Goal: Task Accomplishment & Management: Complete application form

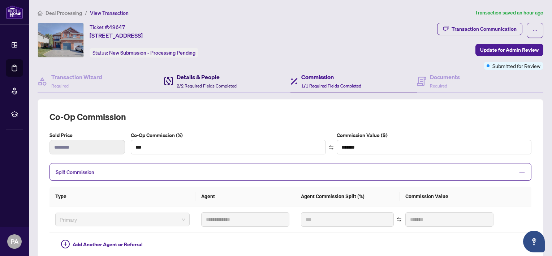
click at [221, 73] on h4 "Details & People" at bounding box center [207, 77] width 60 height 9
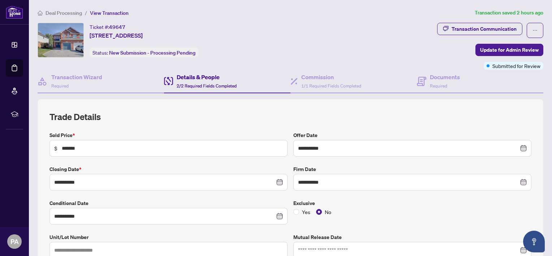
click at [199, 77] on h4 "Details & People" at bounding box center [207, 77] width 60 height 9
click at [432, 81] on div "Documents Required" at bounding box center [445, 81] width 30 height 17
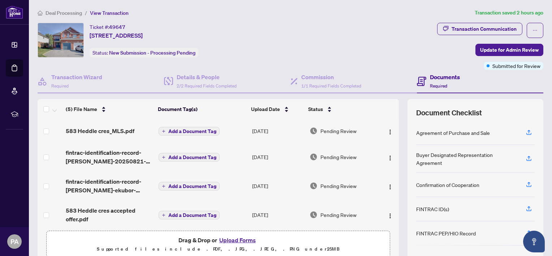
scroll to position [27, 0]
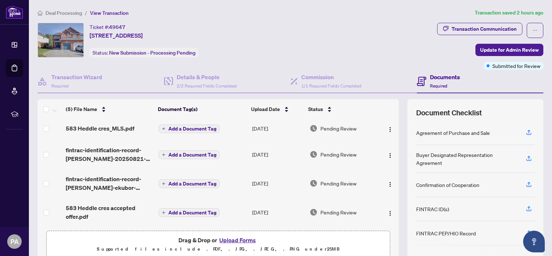
click at [242, 238] on button "Upload Forms" at bounding box center [237, 239] width 41 height 9
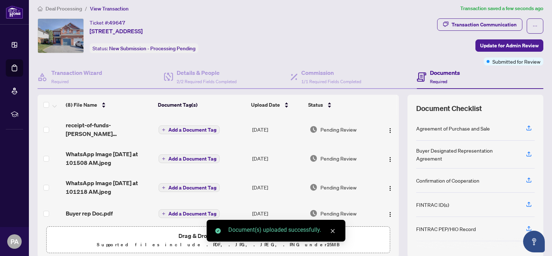
scroll to position [0, 0]
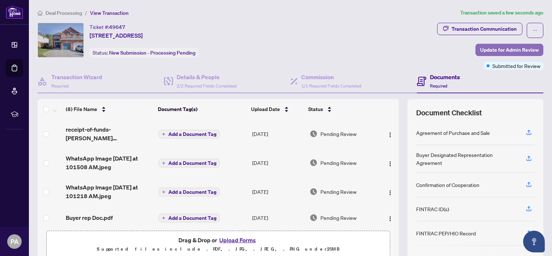
click at [480, 51] on span "Update for Admin Review" at bounding box center [509, 50] width 59 height 12
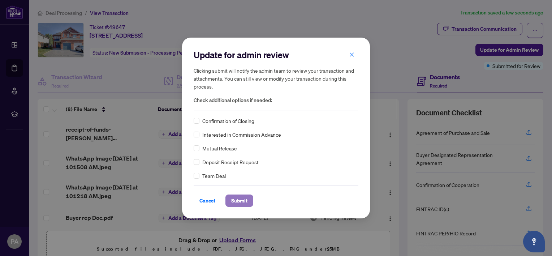
click at [240, 199] on span "Submit" at bounding box center [239, 201] width 16 height 12
